Goal: Transaction & Acquisition: Purchase product/service

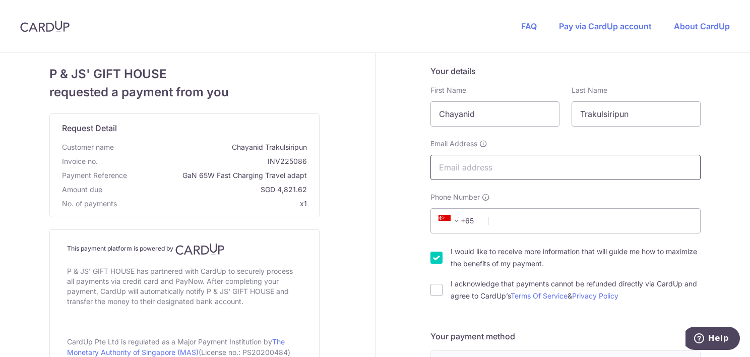
click at [499, 165] on input "Email Address" at bounding box center [565, 167] width 270 height 25
type input "s"
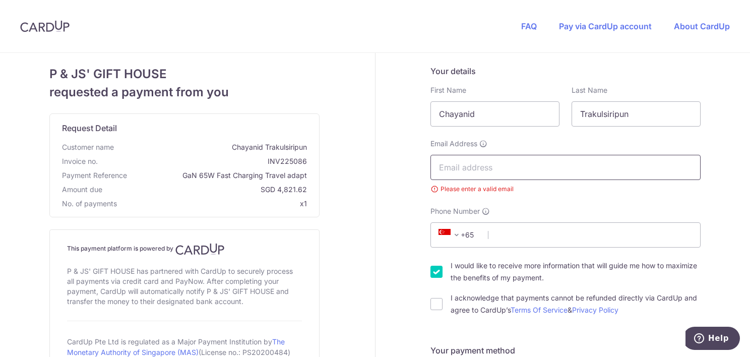
click at [478, 166] on input "Email Address" at bounding box center [565, 167] width 270 height 25
paste input "[EMAIL_ADDRESS][DOMAIN_NAME]"
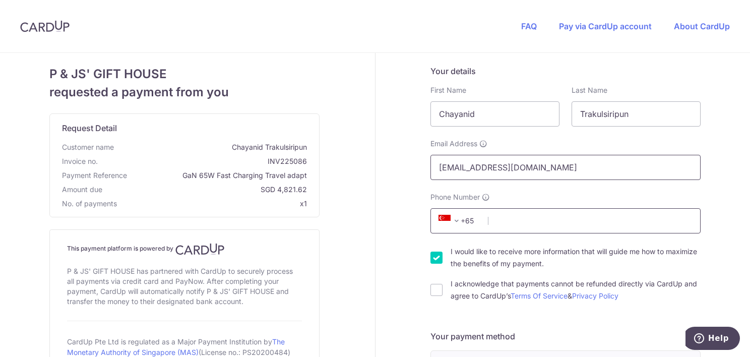
type input "[EMAIL_ADDRESS][DOMAIN_NAME]"
click at [518, 226] on input "Phone Number" at bounding box center [565, 220] width 270 height 25
type input "83869898"
click at [430, 290] on input "I acknowledge that payments cannot be refunded directly via CardUp and agree to…" at bounding box center [436, 290] width 12 height 12
checkbox input "true"
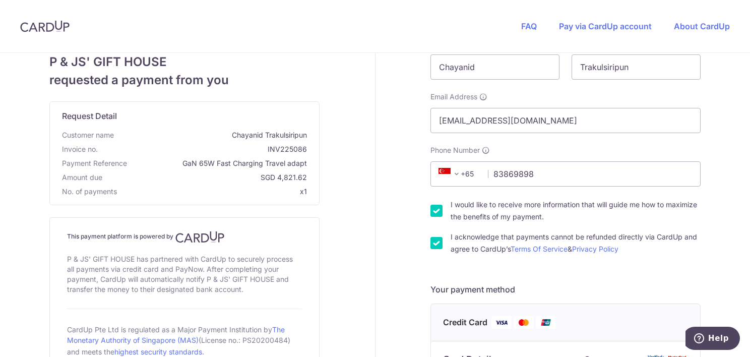
scroll to position [101, 0]
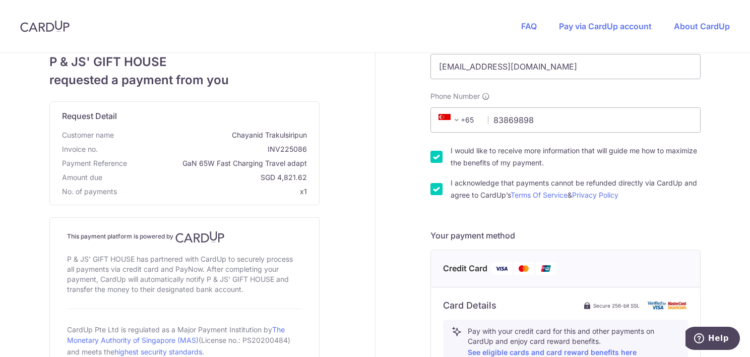
click at [437, 157] on input "I would like to receive more information that will guide me how to maximize the…" at bounding box center [436, 157] width 12 height 12
checkbox input "false"
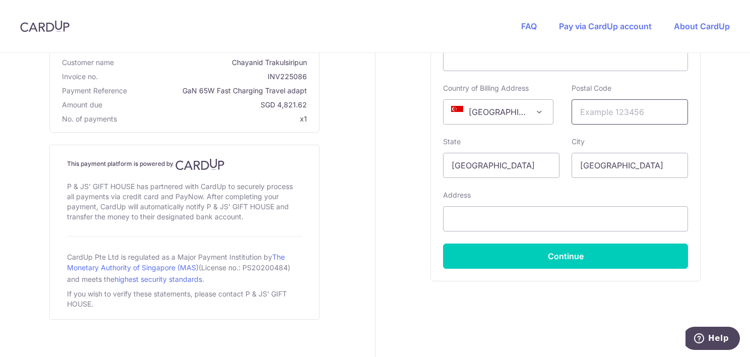
scroll to position [454, 0]
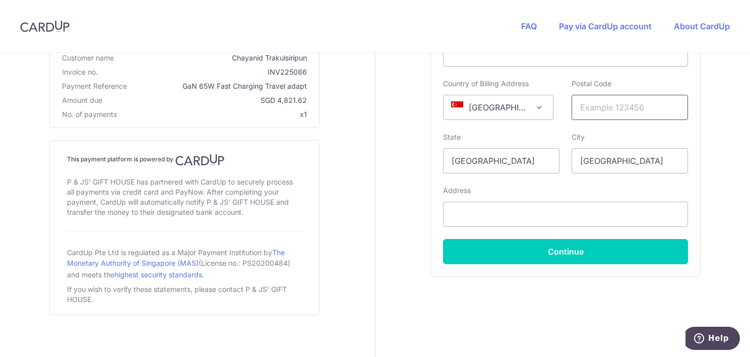
click at [606, 108] on input "text" at bounding box center [630, 107] width 116 height 25
paste input "098633"
type input "098633"
click at [487, 213] on input "text" at bounding box center [565, 214] width 245 height 25
paste input "#06-00 [GEOGRAPHIC_DATA], [STREET_ADDRESS]"
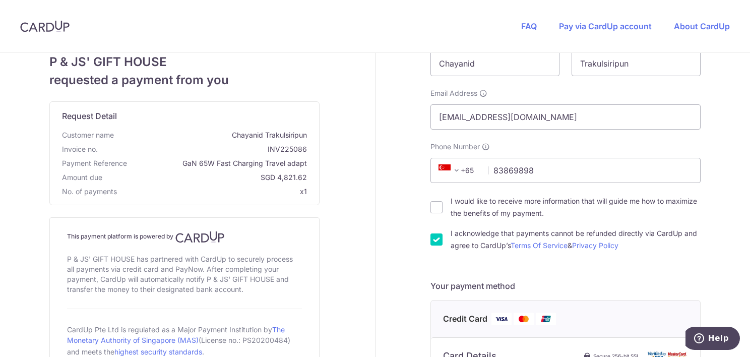
scroll to position [0, 0]
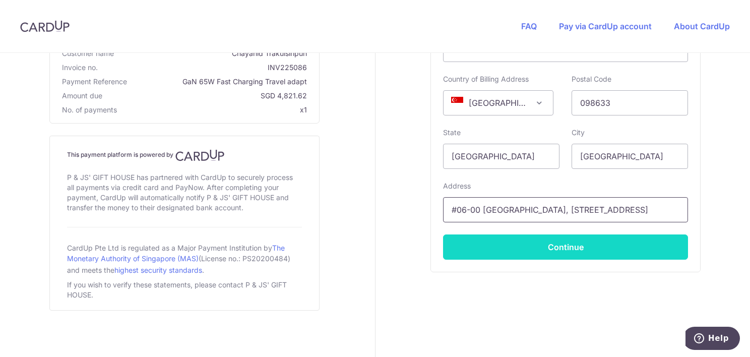
type input "#06-00 [GEOGRAPHIC_DATA], [STREET_ADDRESS]"
click at [546, 248] on button "Continue" at bounding box center [565, 246] width 245 height 25
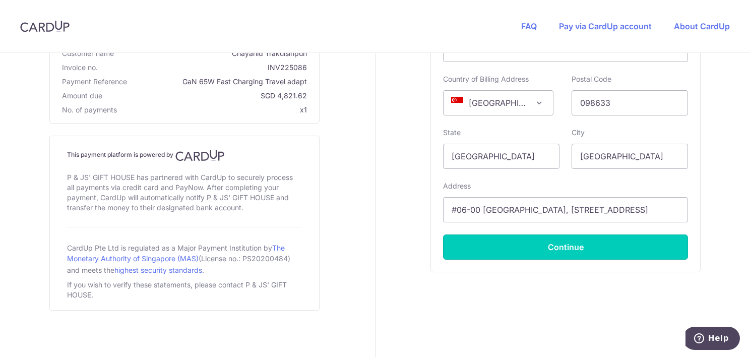
type input "**** 1172"
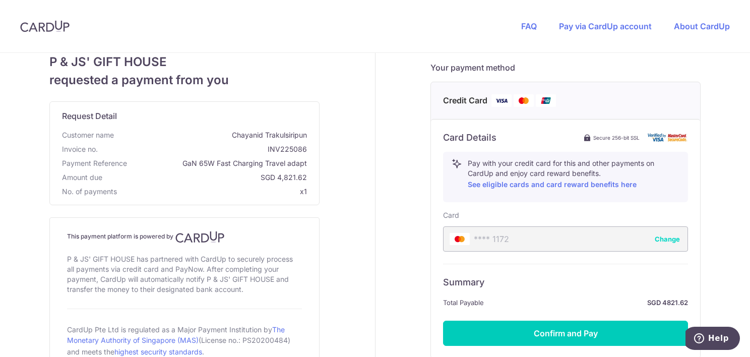
scroll to position [355, 0]
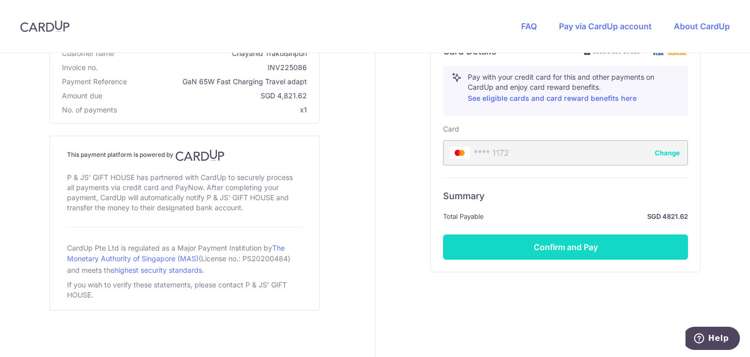
click at [587, 254] on button "Confirm and Pay" at bounding box center [565, 246] width 245 height 25
